Goal: Contribute content: Contribute content

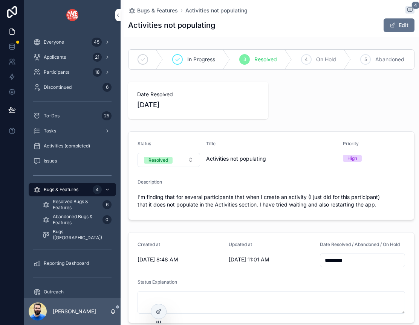
click at [0, 0] on icon at bounding box center [0, 0] width 0 height 0
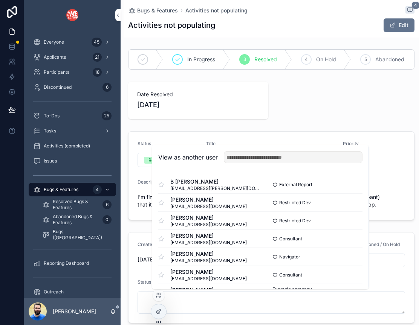
click at [0, 0] on button "Select" at bounding box center [0, 0] width 0 height 0
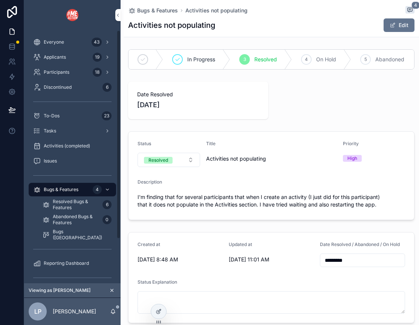
click at [75, 88] on div "Discontinued 6" at bounding box center [72, 87] width 78 height 12
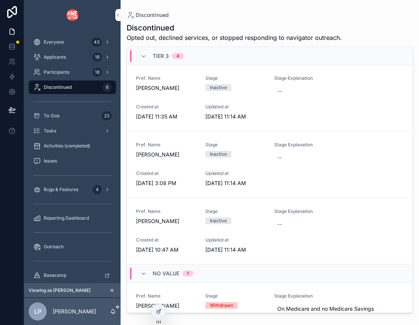
scroll to position [244, 0]
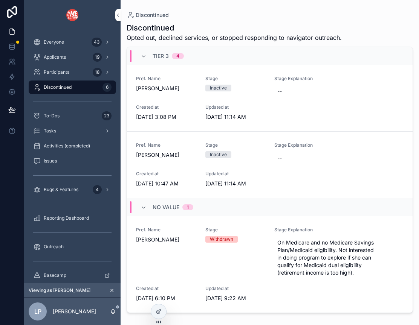
click at [145, 205] on icon "scrollable content" at bounding box center [143, 208] width 6 height 6
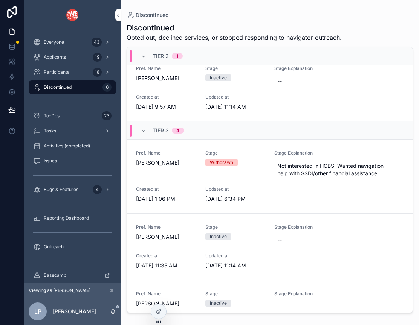
scroll to position [0, 0]
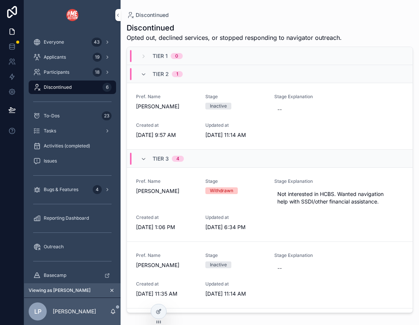
click at [142, 73] on icon "scrollable content" at bounding box center [143, 75] width 6 height 6
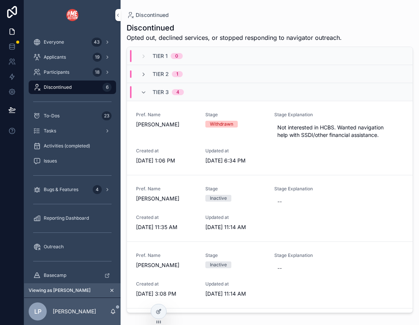
click at [141, 92] on icon "scrollable content" at bounding box center [143, 93] width 6 height 6
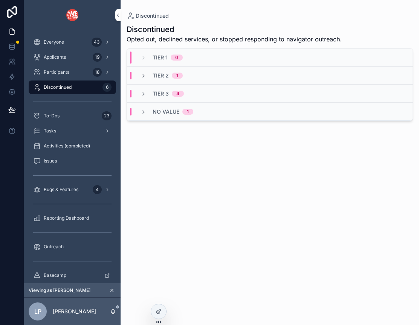
click at [141, 111] on icon "scrollable content" at bounding box center [143, 112] width 6 height 6
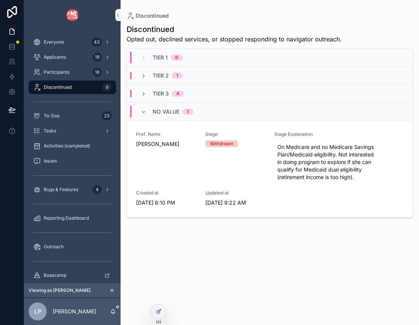
click at [148, 92] on div "Tier 3 4" at bounding box center [161, 94] width 43 height 8
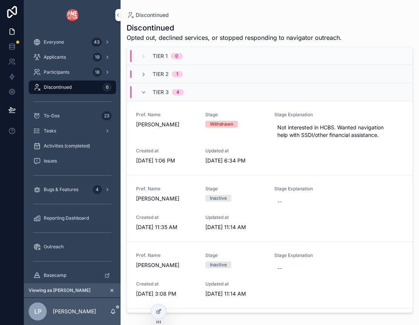
click at [142, 70] on div "Tier 2 1" at bounding box center [269, 74] width 285 height 18
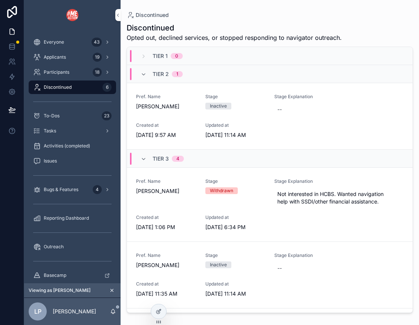
click at [142, 70] on div "Tier 2 1" at bounding box center [161, 74] width 42 height 12
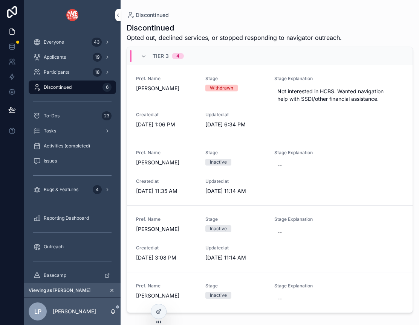
scroll to position [35, 0]
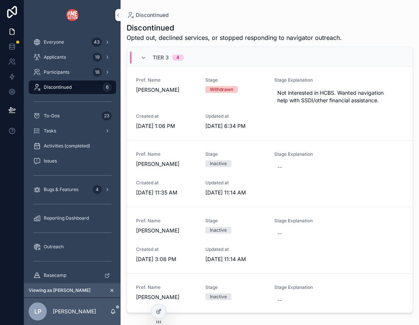
click at [78, 71] on div "Participants 18" at bounding box center [72, 72] width 78 height 12
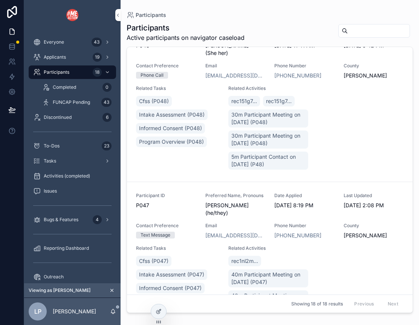
scroll to position [26, 0]
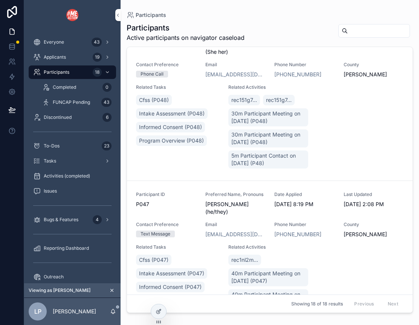
click at [64, 58] on span "Applicants" at bounding box center [55, 57] width 22 height 6
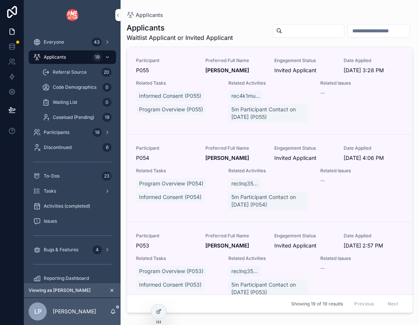
click at [77, 58] on div "Applicants 19" at bounding box center [72, 57] width 78 height 12
click at [68, 37] on div "Everyone 43" at bounding box center [72, 42] width 78 height 12
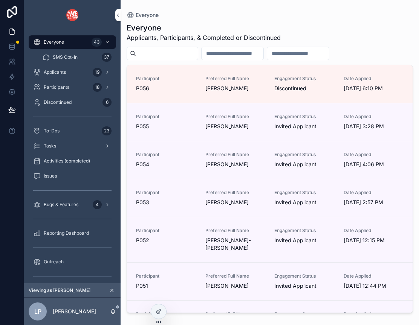
click at [311, 55] on input "scrollable content" at bounding box center [298, 53] width 62 height 11
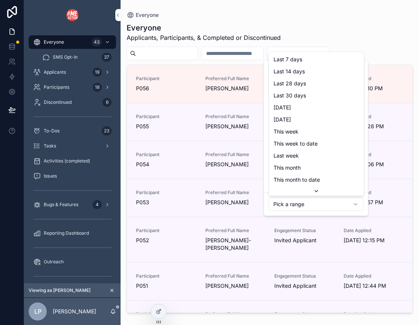
click at [314, 203] on html "Everyone 43 SMS Opt-In 37 Applicants 19 Participants 18 Discontinued 6 To-Dos 2…" at bounding box center [209, 162] width 419 height 325
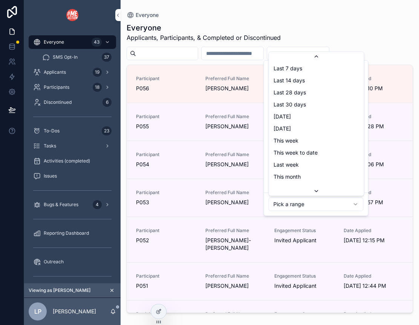
scroll to position [20, 0]
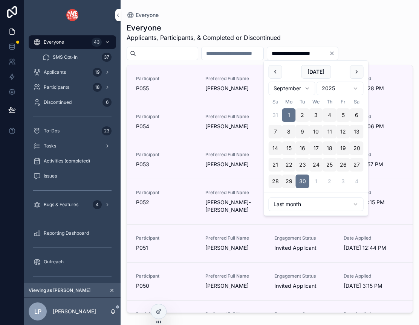
click at [365, 33] on div "Everyone Applicants, Participants, & Completed or Discontinued" at bounding box center [270, 33] width 286 height 20
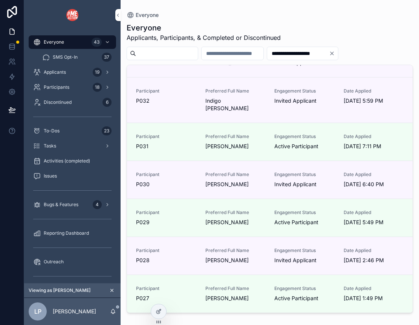
scroll to position [832, 0]
click at [294, 54] on input "**********" at bounding box center [298, 53] width 62 height 11
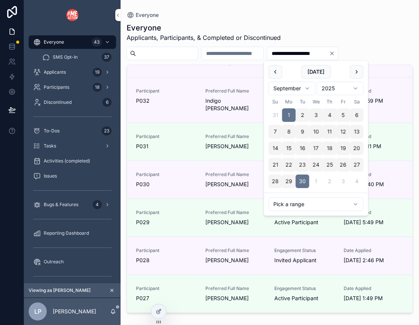
click at [290, 207] on html "**********" at bounding box center [209, 162] width 419 height 325
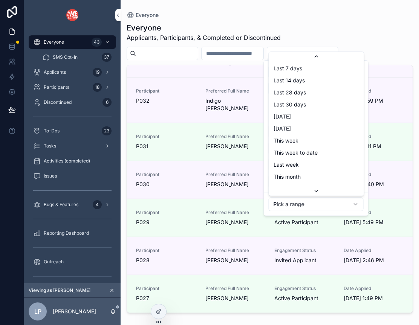
scroll to position [36, 0]
type input "**********"
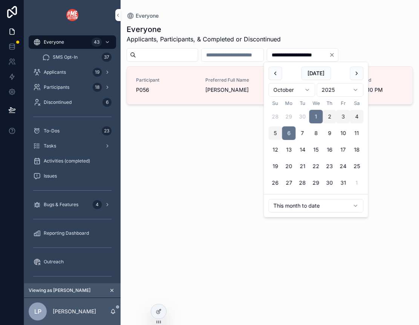
click at [322, 17] on div "Everyone" at bounding box center [270, 16] width 286 height 8
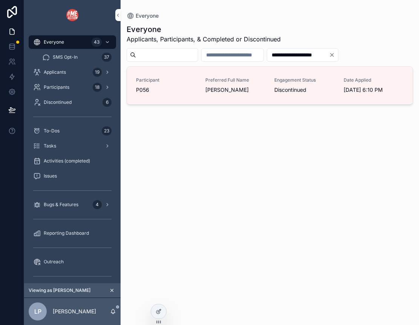
click at [51, 149] on div "Tasks" at bounding box center [72, 146] width 78 height 12
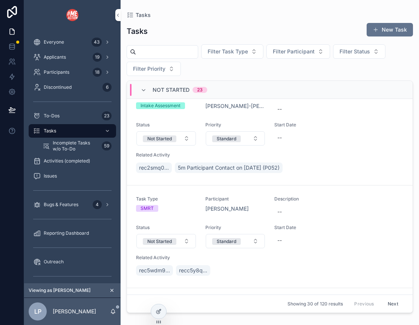
scroll to position [222, 0]
click at [144, 90] on icon "scrollable content" at bounding box center [143, 90] width 6 height 6
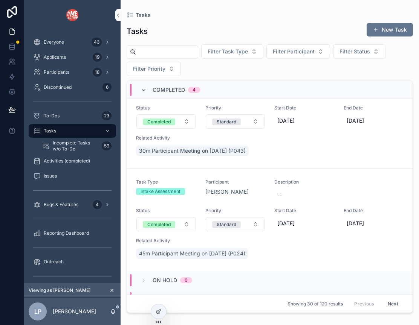
scroll to position [666, 0]
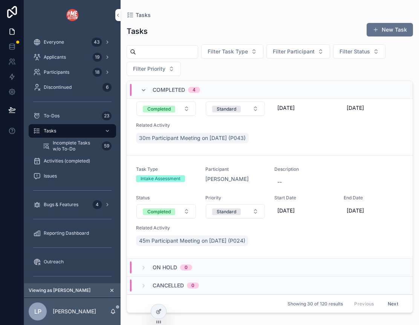
click at [113, 291] on icon "scrollable content" at bounding box center [111, 290] width 5 height 5
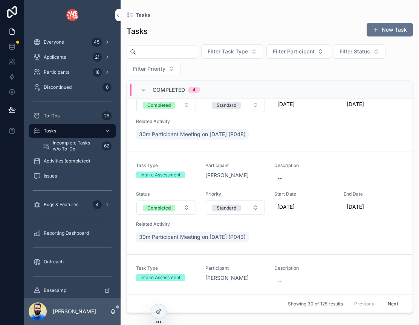
scroll to position [666, 0]
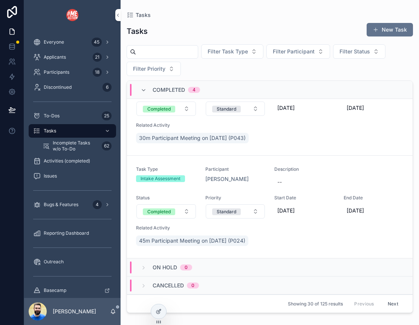
click at [158, 312] on icon at bounding box center [159, 311] width 3 height 3
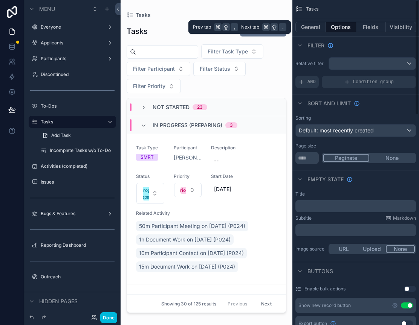
click at [366, 27] on button "Fields" at bounding box center [371, 27] width 30 height 11
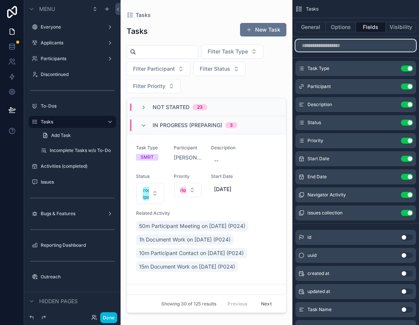
click at [336, 43] on input "scrollable content" at bounding box center [355, 46] width 120 height 12
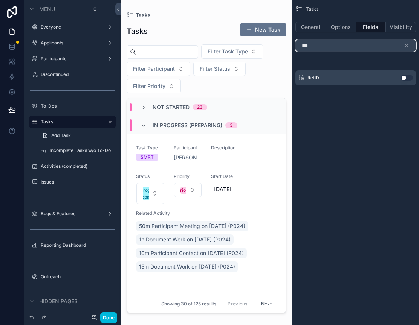
type input "***"
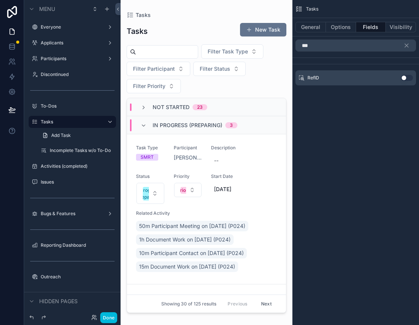
click at [407, 78] on button "Use setting" at bounding box center [407, 78] width 12 height 6
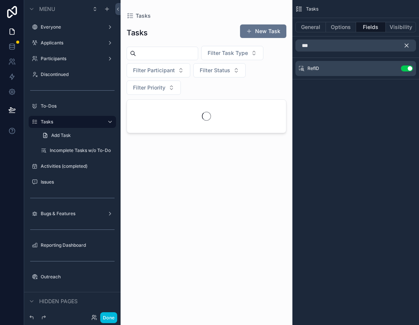
click at [411, 41] on button "scrollable content" at bounding box center [409, 46] width 13 height 12
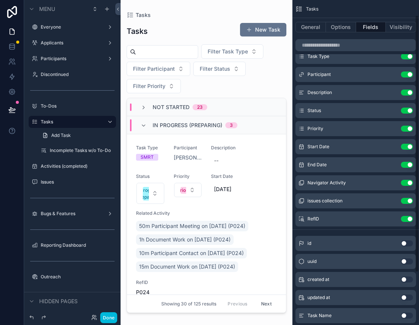
scroll to position [0, 0]
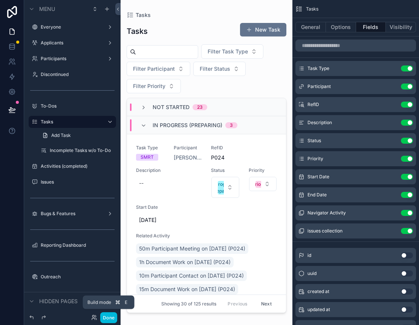
click at [104, 318] on button "Done" at bounding box center [108, 318] width 17 height 11
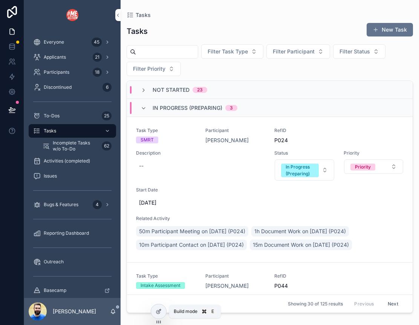
click at [157, 315] on div at bounding box center [158, 312] width 15 height 14
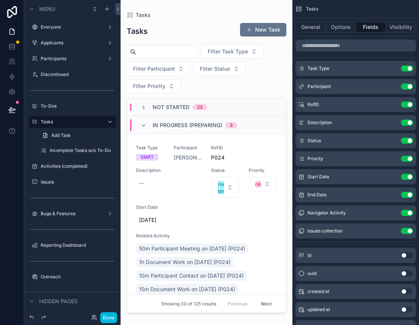
click at [0, 0] on icon "scrollable content" at bounding box center [0, 0] width 0 height 0
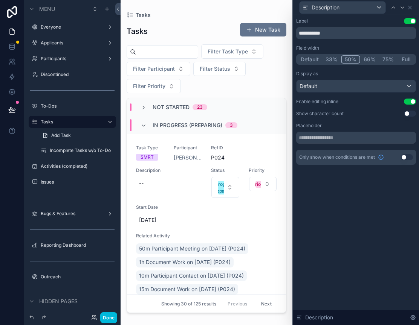
click at [311, 58] on button "Default" at bounding box center [309, 59] width 25 height 8
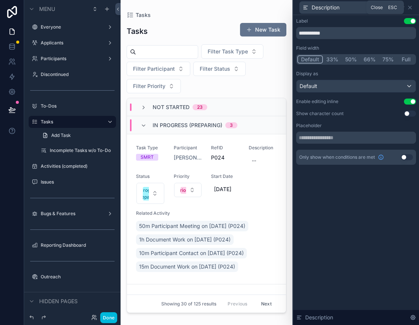
click at [410, 7] on icon at bounding box center [409, 7] width 3 height 3
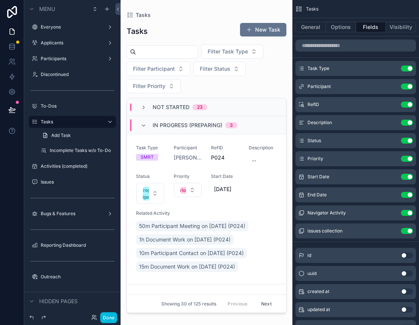
click at [107, 314] on button "Done" at bounding box center [108, 318] width 17 height 11
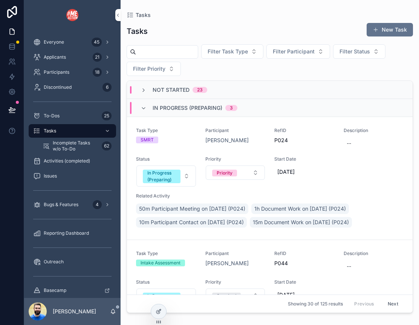
click at [140, 107] on div "In Progress (Preparing) 3" at bounding box center [188, 108] width 115 height 12
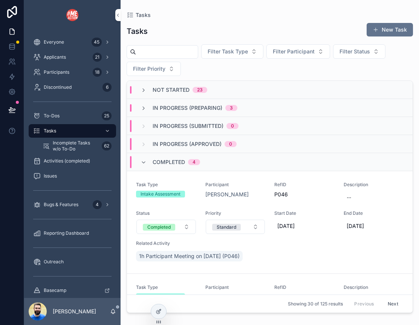
click at [143, 88] on icon "scrollable content" at bounding box center [143, 90] width 6 height 6
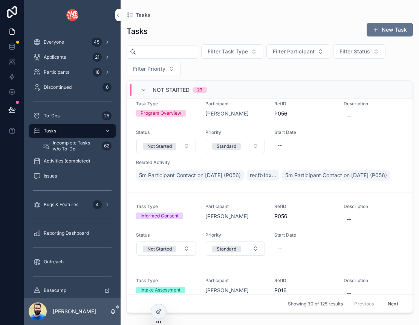
scroll to position [524, 0]
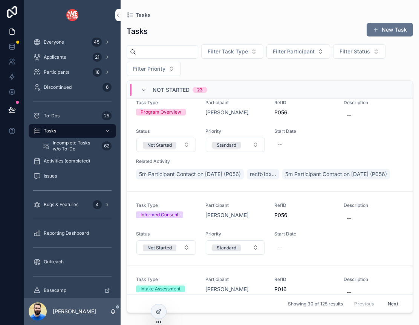
click at [195, 226] on div "Task Type Informed Consent Participant Valerie Hauch RefID P056 Description -- …" at bounding box center [269, 229] width 267 height 53
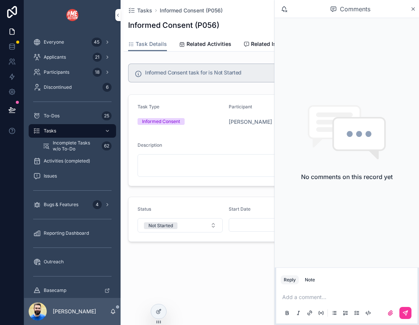
click at [209, 145] on div "Description" at bounding box center [270, 146] width 267 height 9
click at [413, 7] on icon "scrollable content" at bounding box center [413, 9] width 6 height 6
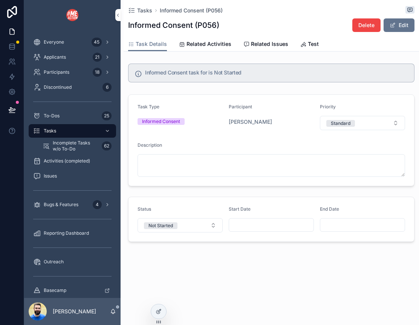
click at [212, 226] on button "Not Started" at bounding box center [179, 225] width 85 height 14
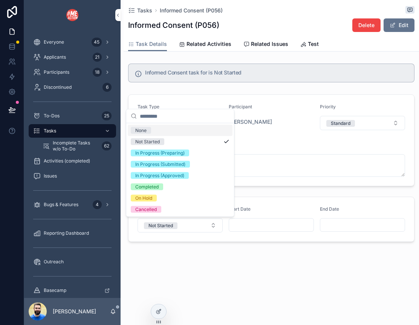
click at [209, 263] on div "Tasks Informed Consent (P056) Informed Consent (P056) Delete Edit Task Details …" at bounding box center [271, 146] width 295 height 293
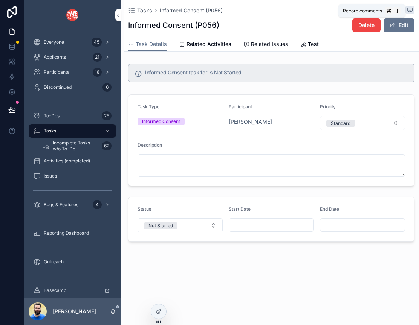
click at [411, 10] on icon "scrollable content" at bounding box center [410, 10] width 6 height 6
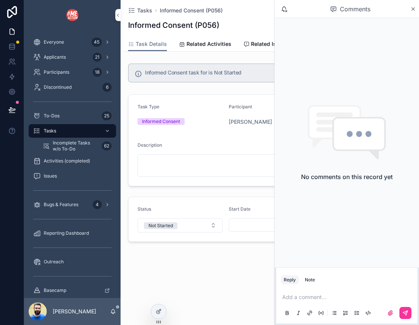
click at [307, 296] on p "scrollable content" at bounding box center [348, 298] width 132 height 8
click at [316, 297] on span "**********" at bounding box center [332, 297] width 53 height 5
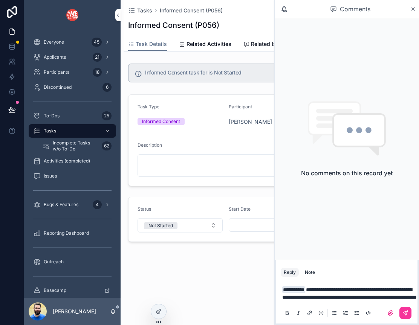
click at [342, 291] on span "**********" at bounding box center [349, 293] width 134 height 13
click at [393, 300] on p "**********" at bounding box center [348, 293] width 132 height 15
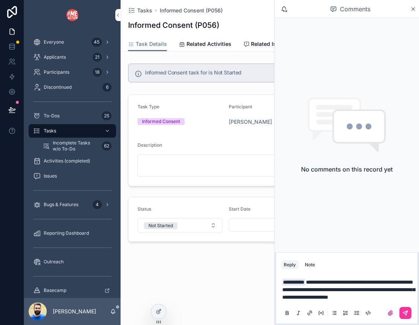
click at [407, 314] on icon "scrollable content" at bounding box center [405, 313] width 6 height 6
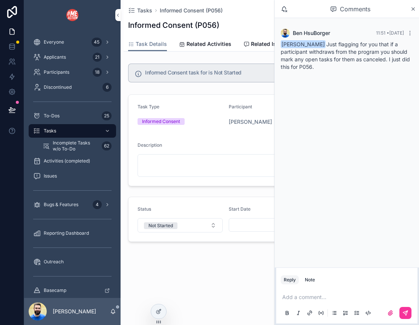
click at [242, 265] on div "Tasks Informed Consent (P056) Informed Consent (P056) Delete Edit Task Details …" at bounding box center [271, 146] width 295 height 293
click at [413, 12] on icon "scrollable content" at bounding box center [413, 9] width 6 height 6
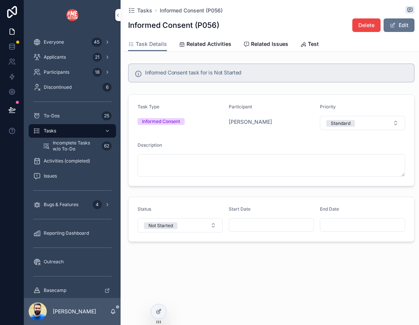
click at [214, 224] on button "Not Started" at bounding box center [179, 225] width 85 height 14
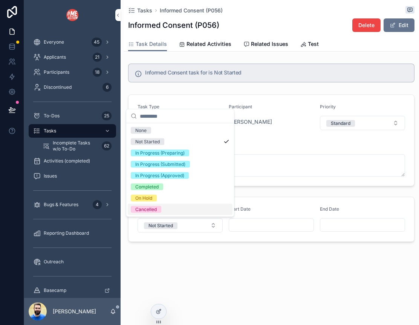
click at [200, 212] on div "Cancelled" at bounding box center [180, 209] width 105 height 11
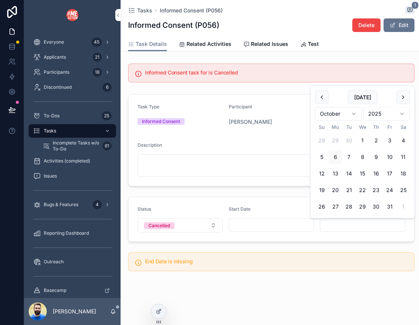
click at [345, 224] on input "scrollable content" at bounding box center [362, 225] width 84 height 11
click at [360, 95] on button "[DATE]" at bounding box center [363, 98] width 30 height 14
type input "*********"
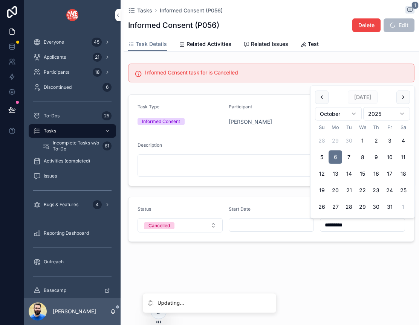
click at [221, 293] on div "Updating... Everyone 45 Applicants 21 Participants 18 Discontinued 6 To-Dos 25 …" at bounding box center [209, 162] width 419 height 325
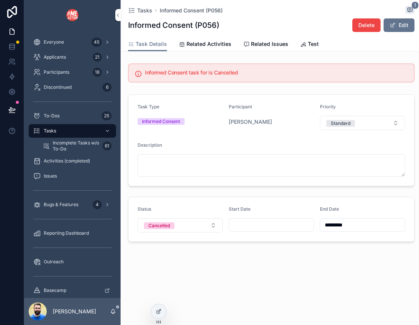
click at [194, 44] on span "Related Activities" at bounding box center [208, 44] width 45 height 8
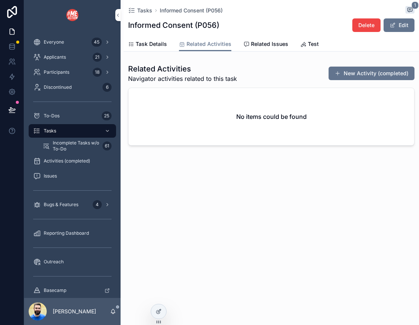
click at [148, 44] on span "Task Details" at bounding box center [151, 44] width 31 height 8
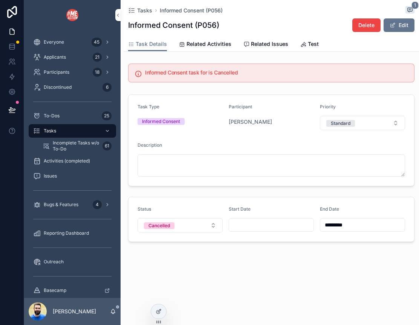
click at [60, 131] on div "Tasks" at bounding box center [72, 131] width 78 height 12
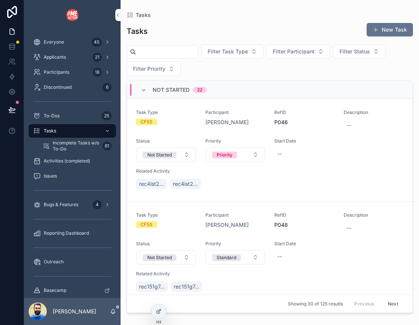
click at [69, 150] on span "Incomplete Tasks w/o To-Do" at bounding box center [76, 146] width 47 height 12
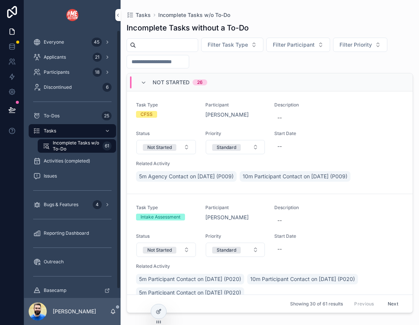
click at [57, 129] on div "Tasks" at bounding box center [72, 131] width 78 height 12
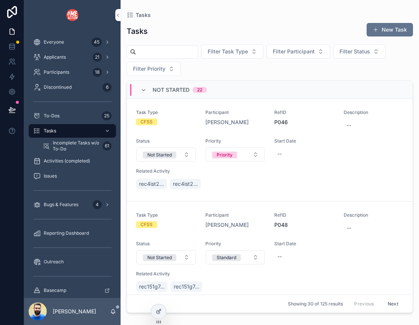
click at [76, 144] on span "Incomplete Tasks w/o To-Do" at bounding box center [76, 146] width 47 height 12
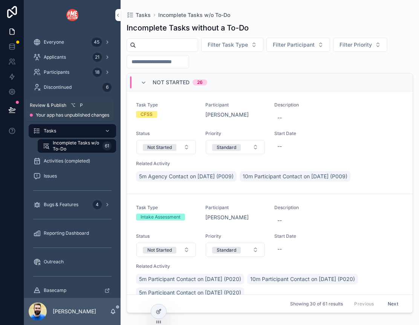
click at [7, 110] on button at bounding box center [12, 109] width 17 height 21
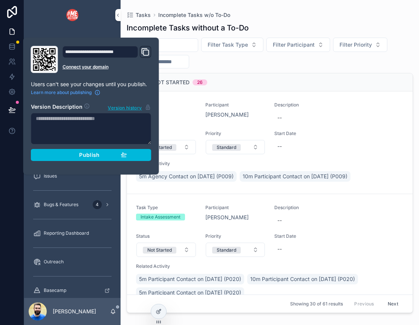
click at [58, 151] on button "Publish" at bounding box center [91, 155] width 120 height 12
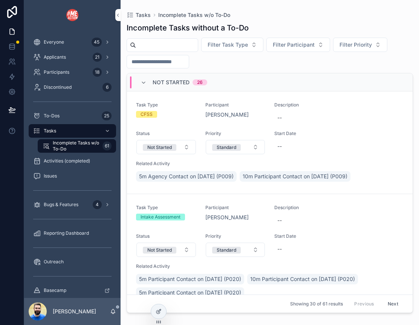
click at [38, 8] on div "scrollable content" at bounding box center [72, 15] width 96 height 30
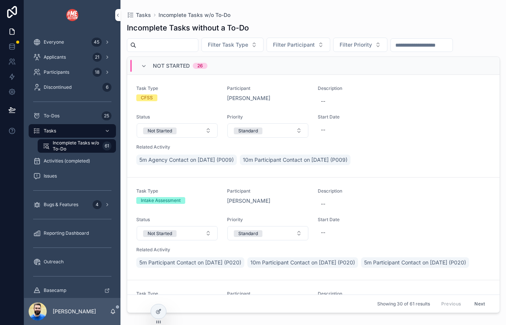
click at [0, 0] on div at bounding box center [0, 0] width 0 height 0
click at [0, 0] on icon at bounding box center [0, 0] width 0 height 0
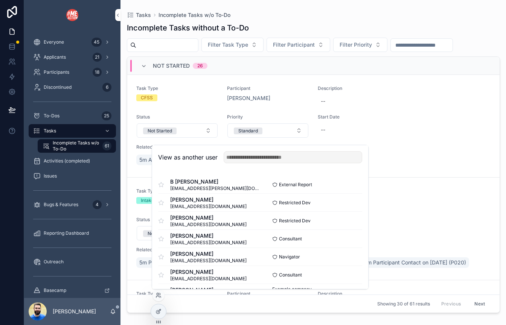
click at [0, 0] on button "Select" at bounding box center [0, 0] width 0 height 0
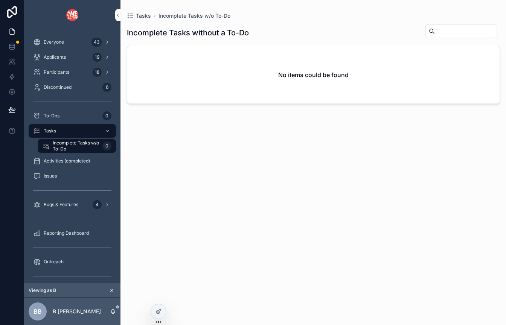
click at [61, 88] on span "Discontinued" at bounding box center [58, 87] width 28 height 6
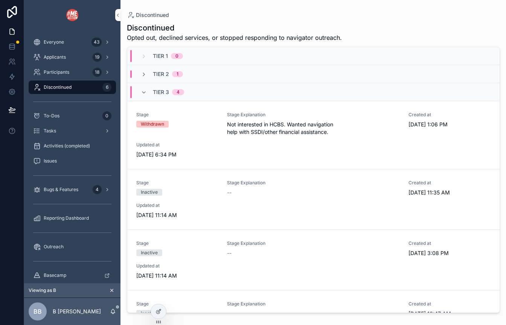
click at [56, 76] on div "Participants 18" at bounding box center [72, 72] width 78 height 12
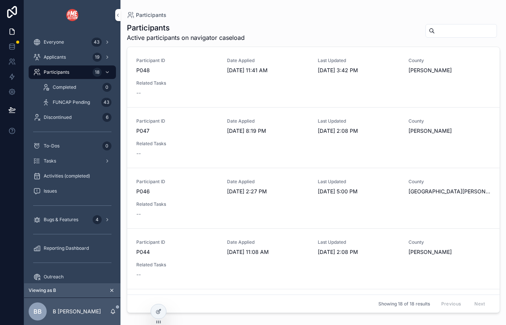
click at [55, 64] on link "Applicants 19" at bounding box center [72, 57] width 87 height 14
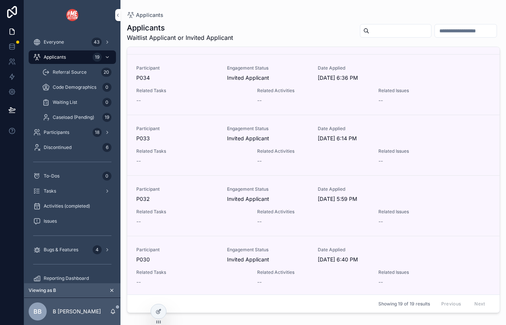
scroll to position [904, 0]
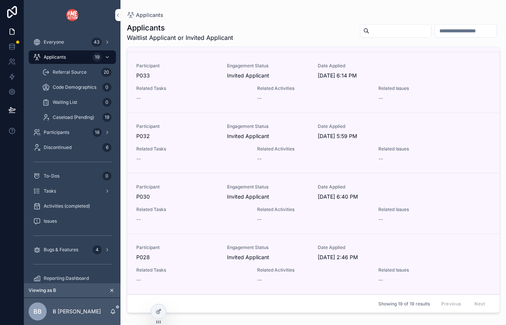
click at [54, 132] on span "Participants" at bounding box center [57, 133] width 26 height 6
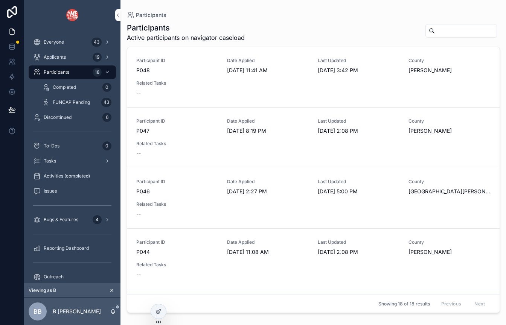
click at [50, 114] on span "Discontinued" at bounding box center [58, 117] width 28 height 6
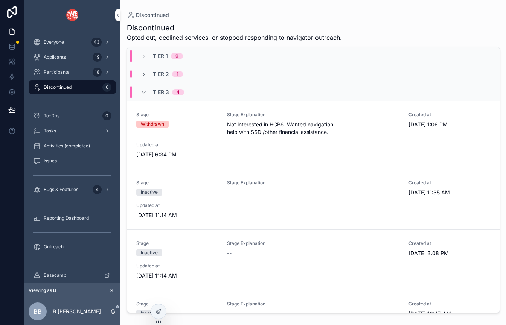
click at [50, 116] on span "To-Dos" at bounding box center [52, 116] width 16 height 6
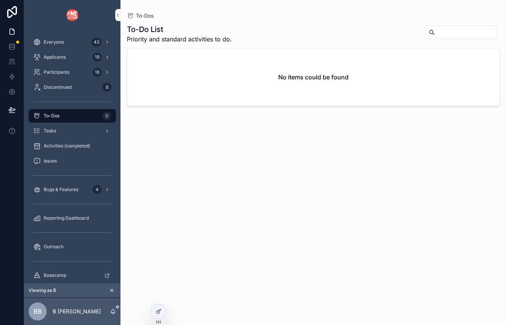
click at [53, 132] on span "Tasks" at bounding box center [50, 131] width 12 height 6
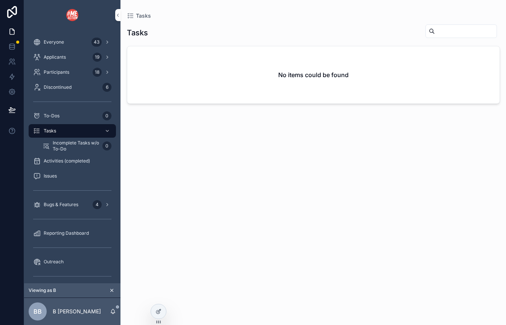
click at [55, 162] on span "Activities (completed)" at bounding box center [67, 161] width 46 height 6
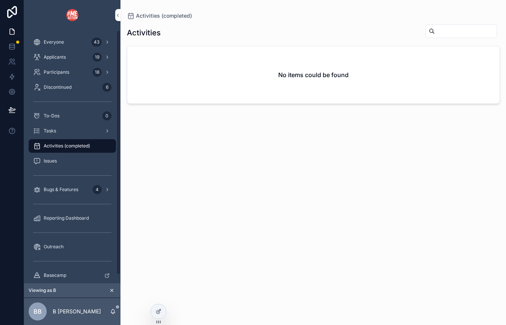
click at [55, 43] on span "Everyone" at bounding box center [54, 42] width 20 height 6
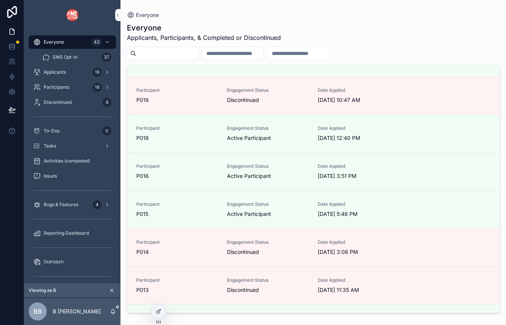
scroll to position [1387, 0]
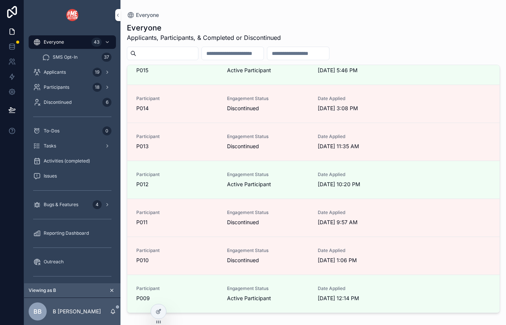
click at [59, 234] on span "Reporting Dashboard" at bounding box center [66, 233] width 45 height 6
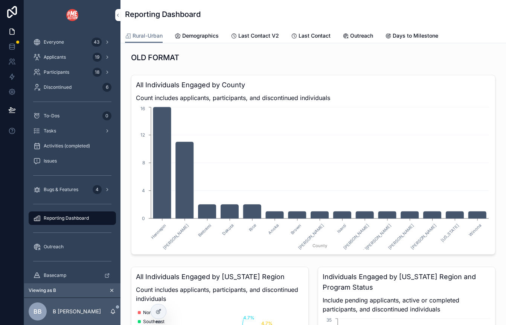
click at [197, 34] on span "Demographics" at bounding box center [200, 36] width 37 height 8
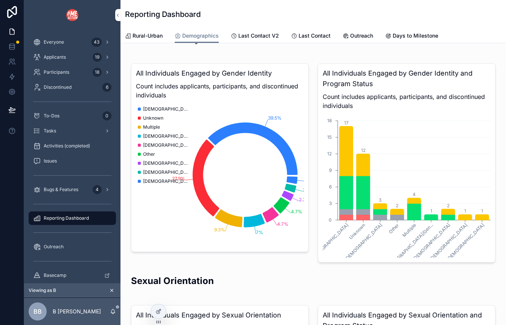
scroll to position [129, 0]
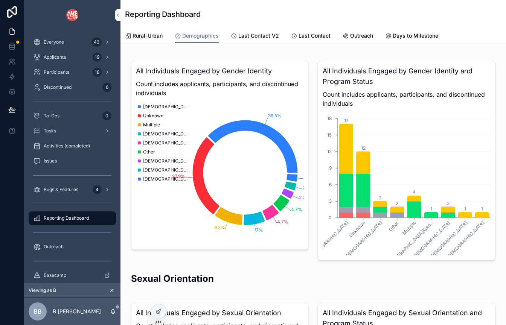
click at [110, 291] on icon "scrollable content" at bounding box center [111, 290] width 5 height 5
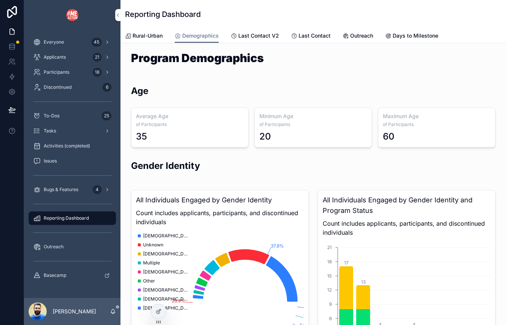
click at [73, 146] on span "Activities (completed)" at bounding box center [67, 146] width 46 height 6
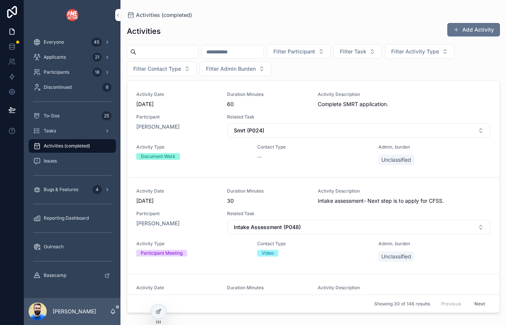
click at [253, 54] on input "scrollable content" at bounding box center [233, 52] width 62 height 11
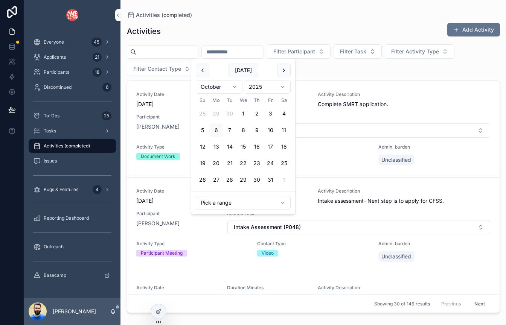
click at [238, 202] on html "Everyone 45 Applicants 21 Participants 18 Discontinued 6 To-Dos 25 Tasks Activi…" at bounding box center [253, 162] width 506 height 325
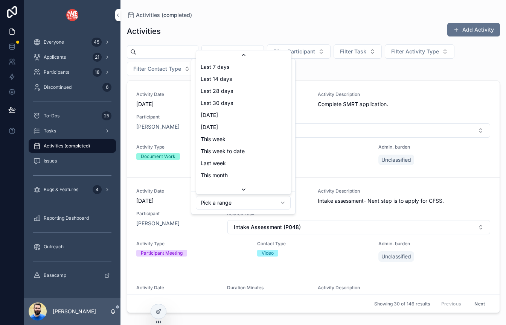
scroll to position [32, 0]
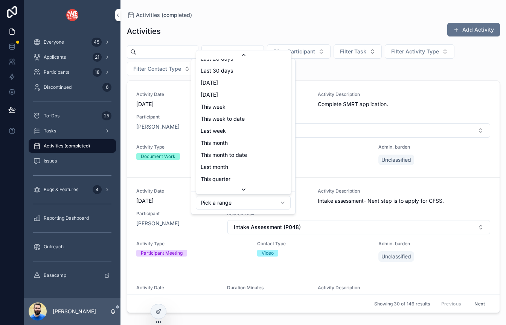
type input "**********"
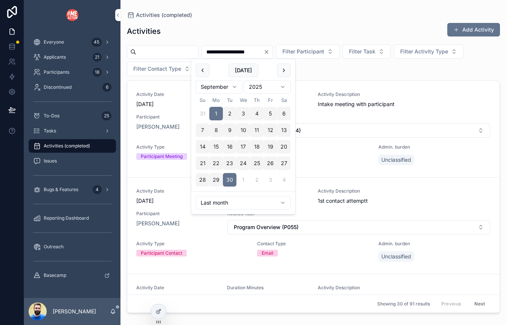
click at [350, 72] on div "**********" at bounding box center [313, 60] width 373 height 32
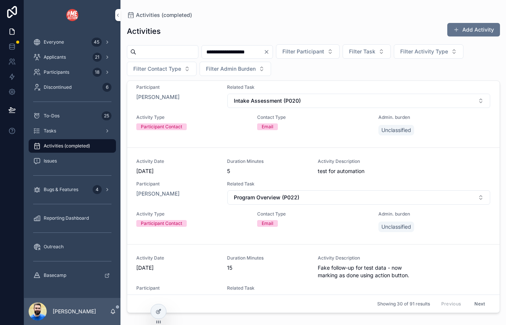
scroll to position [1132, 0]
click at [12, 47] on icon at bounding box center [11, 46] width 5 height 3
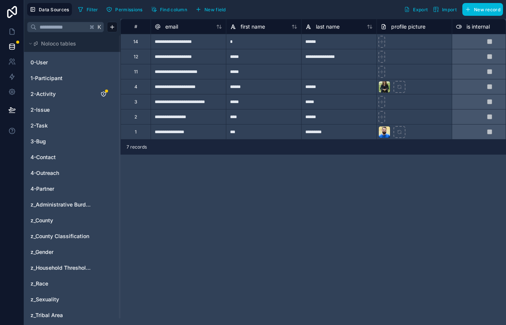
click at [49, 92] on span "2-Activity" at bounding box center [43, 94] width 25 height 8
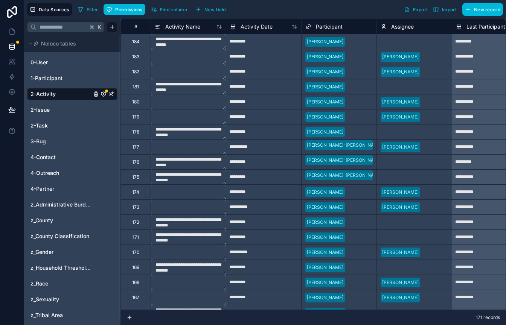
click at [415, 11] on span "Export" at bounding box center [420, 10] width 15 height 6
click at [13, 32] on icon at bounding box center [12, 32] width 8 height 8
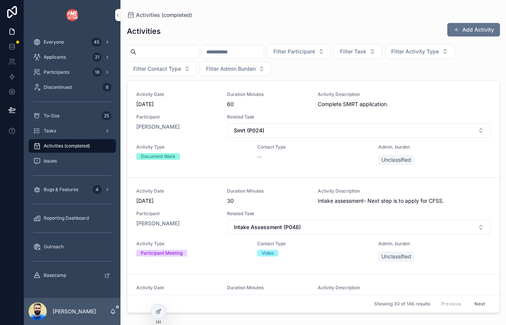
click at [490, 29] on button "Add Activity" at bounding box center [473, 30] width 53 height 14
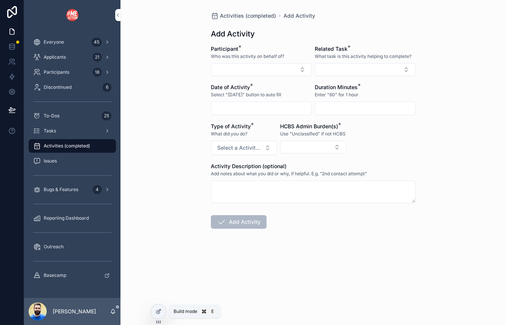
click at [161, 312] on icon at bounding box center [159, 312] width 6 height 6
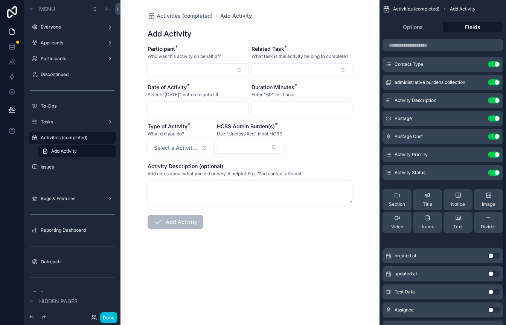
scroll to position [126, 0]
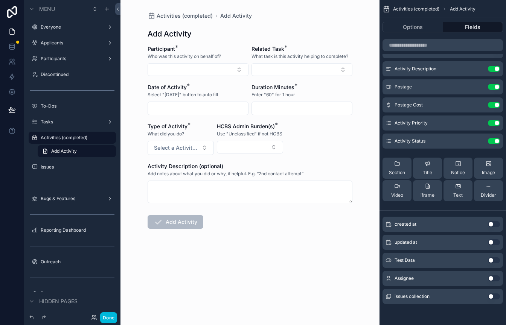
click at [494, 278] on button "Use setting" at bounding box center [494, 279] width 12 height 6
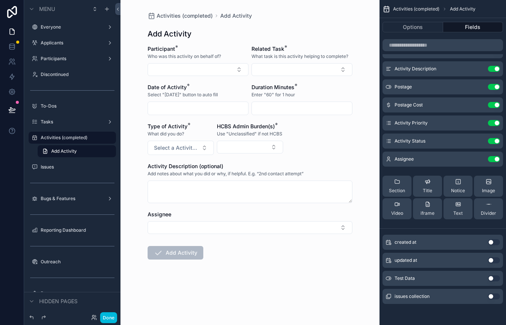
click at [0, 0] on icon "scrollable content" at bounding box center [0, 0] width 0 height 0
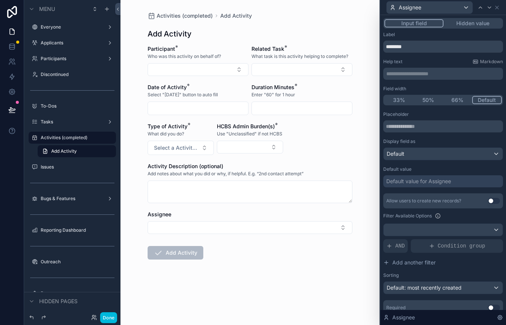
click at [461, 19] on button "Hidden value" at bounding box center [473, 23] width 58 height 8
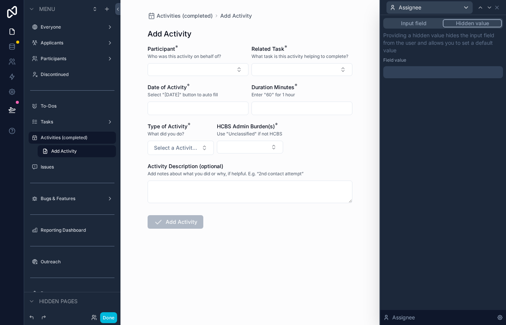
click at [408, 69] on div at bounding box center [443, 72] width 120 height 12
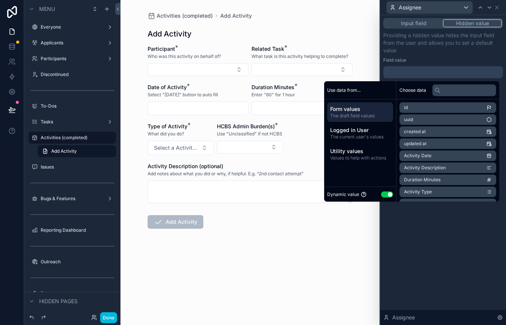
click at [381, 193] on button "Use setting" at bounding box center [387, 195] width 12 height 6
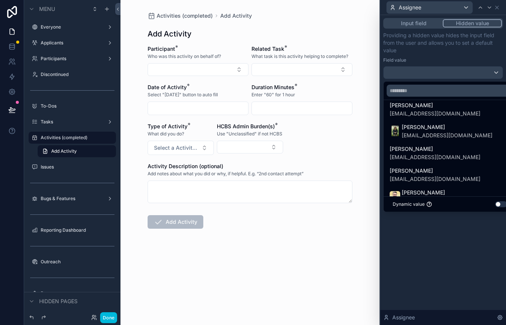
scroll to position [54, 0]
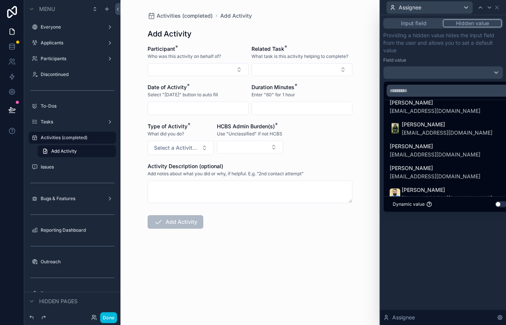
click at [421, 151] on span "[PERSON_NAME]" at bounding box center [435, 146] width 91 height 9
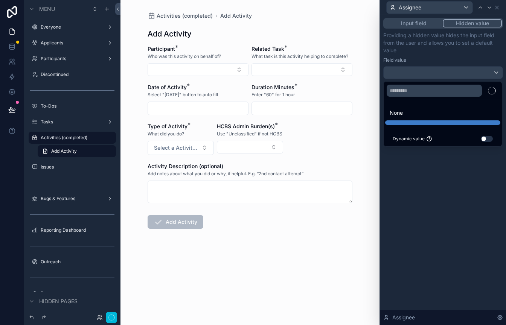
scroll to position [0, 0]
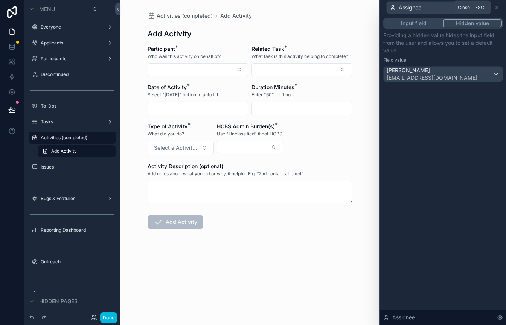
click at [499, 5] on icon at bounding box center [497, 8] width 6 height 6
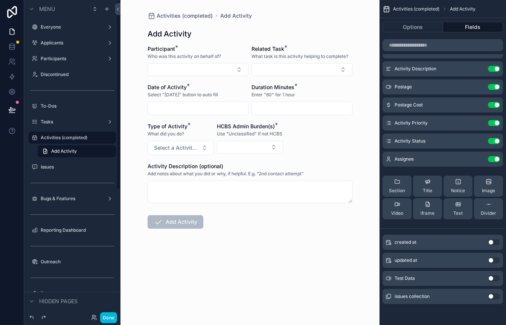
click at [108, 315] on button "Done" at bounding box center [108, 318] width 17 height 11
